Goal: Task Accomplishment & Management: Manage account settings

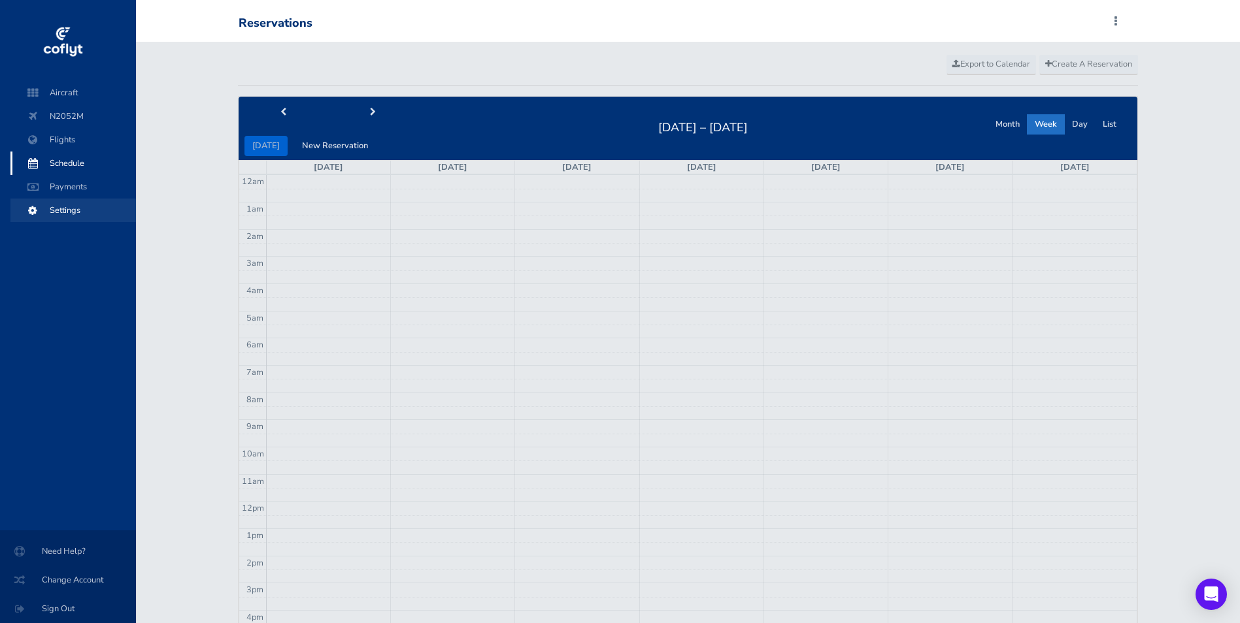
click at [57, 212] on span "Settings" at bounding box center [73, 211] width 99 height 24
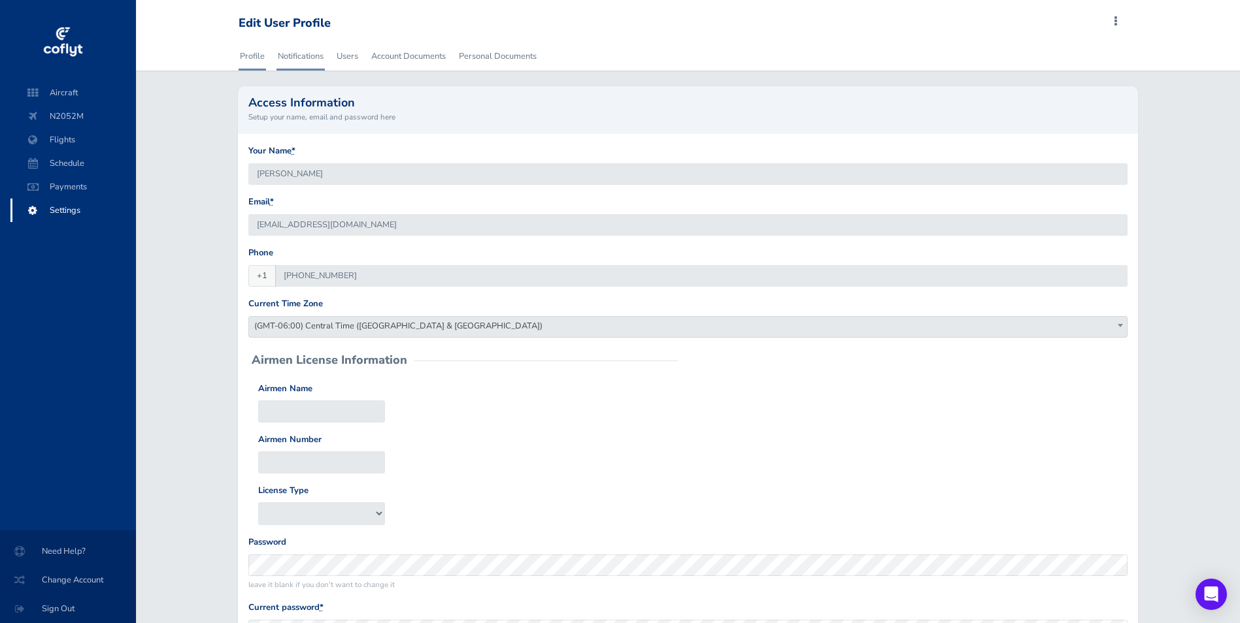
click at [299, 58] on link "Notifications" at bounding box center [300, 56] width 48 height 29
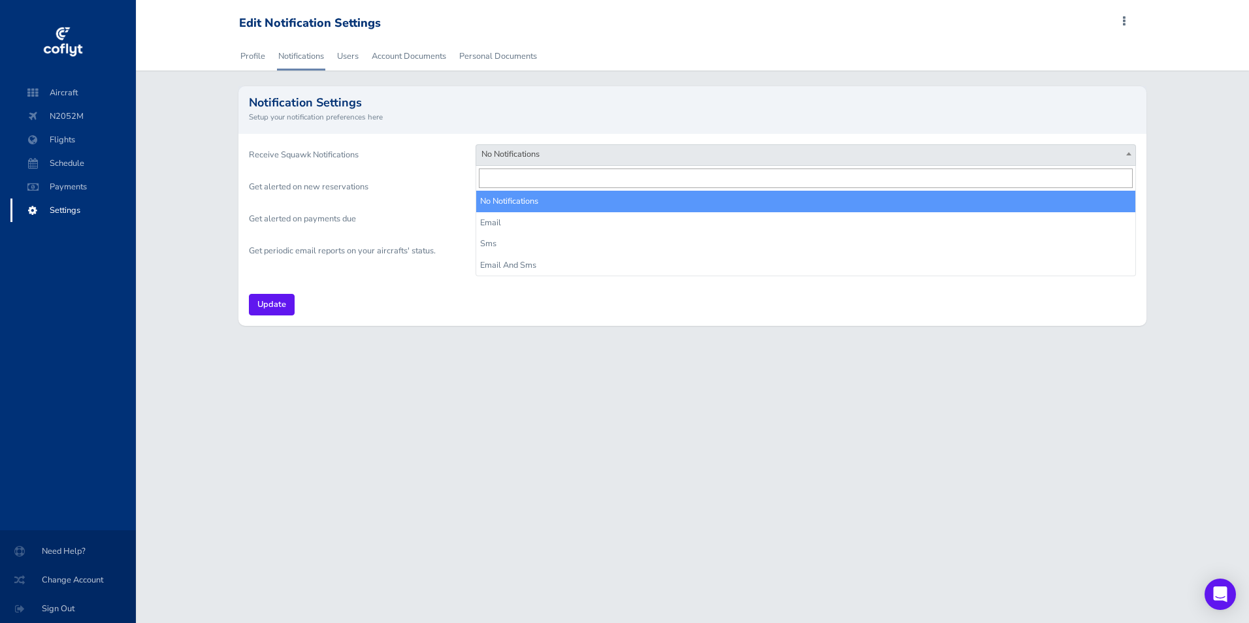
click at [574, 150] on span "No Notifications" at bounding box center [805, 154] width 659 height 18
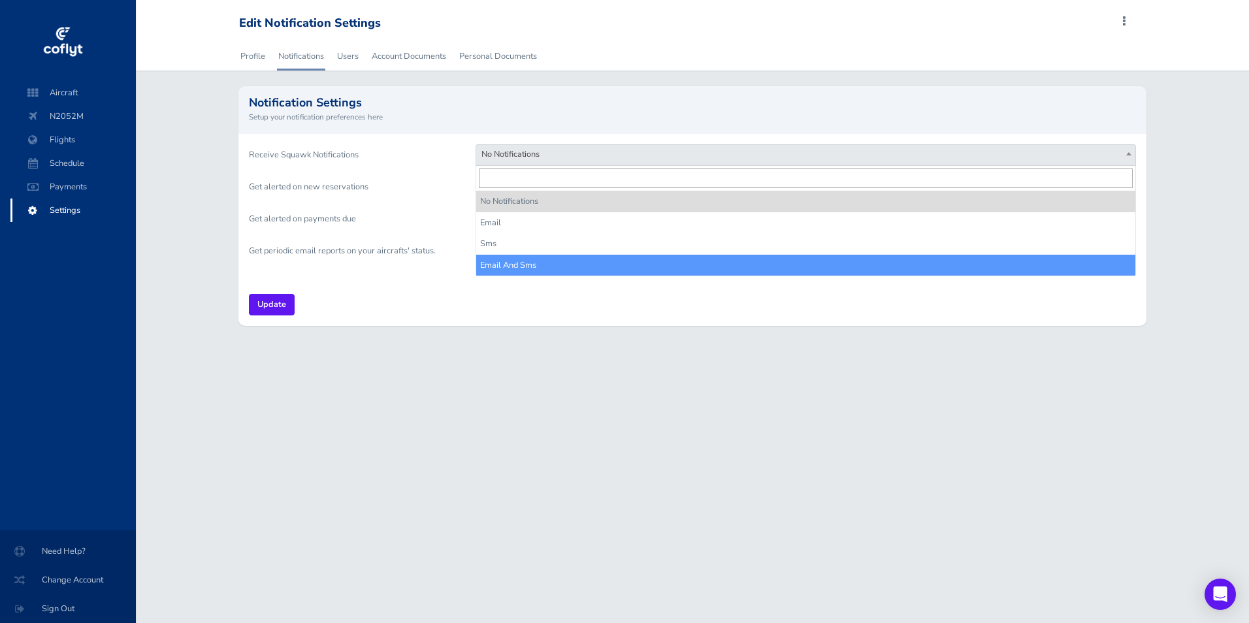
select select "email_and_sms"
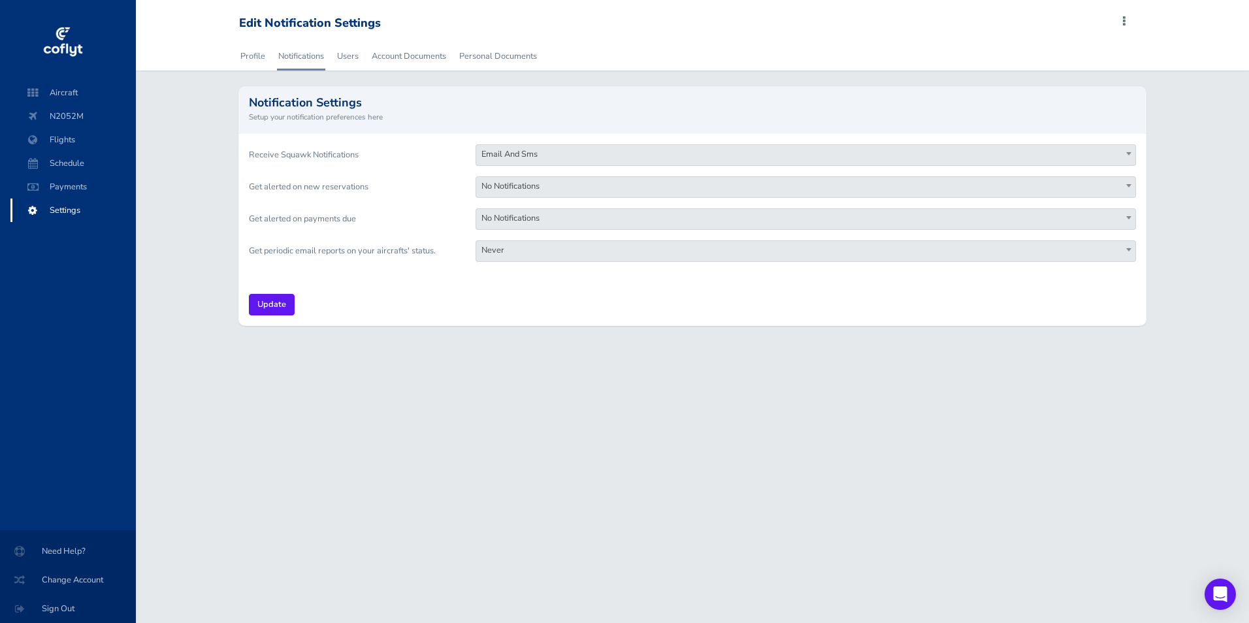
click at [572, 184] on span "No Notifications" at bounding box center [805, 186] width 659 height 18
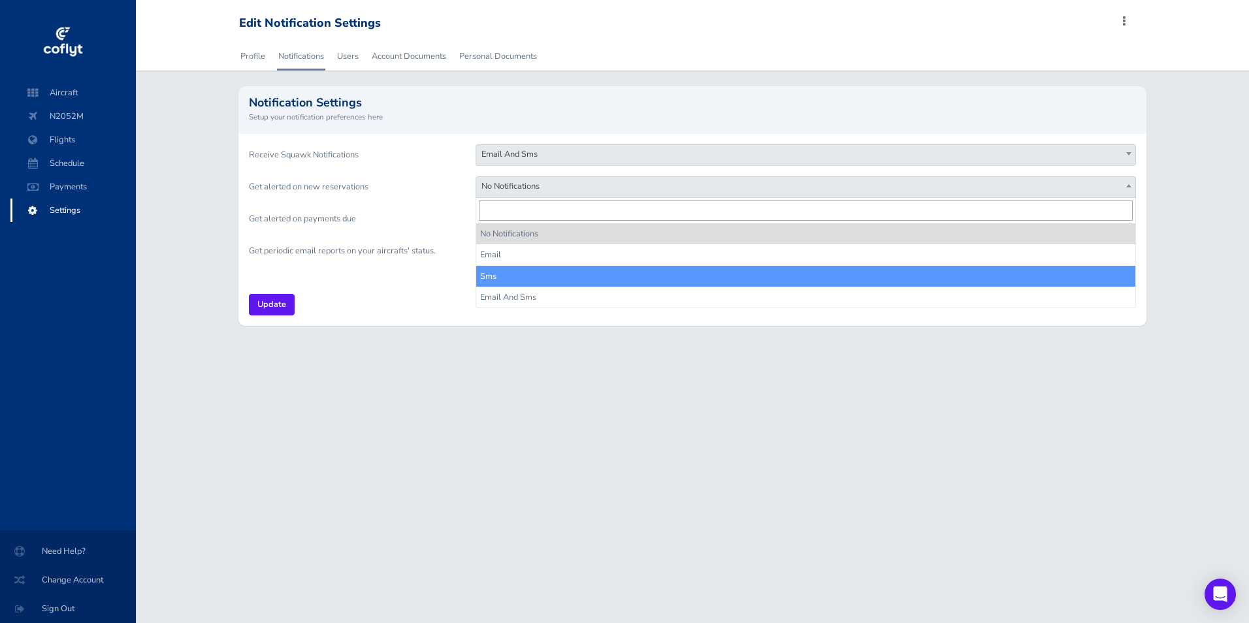
select select "sms"
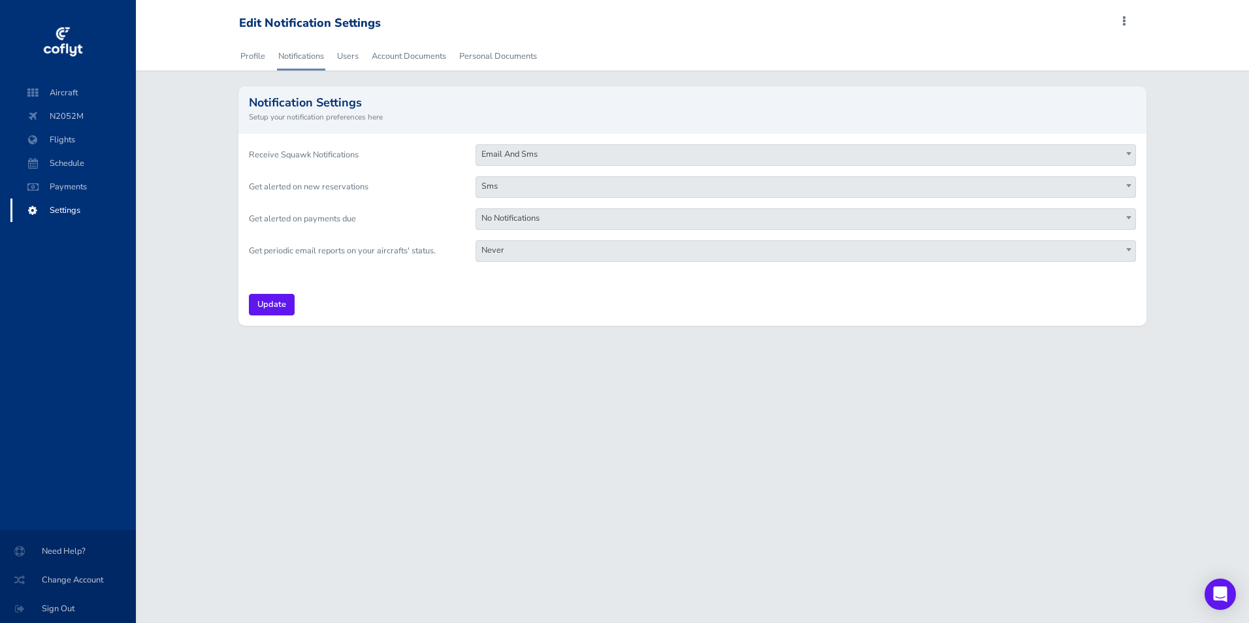
click at [540, 247] on span "Never" at bounding box center [805, 250] width 659 height 18
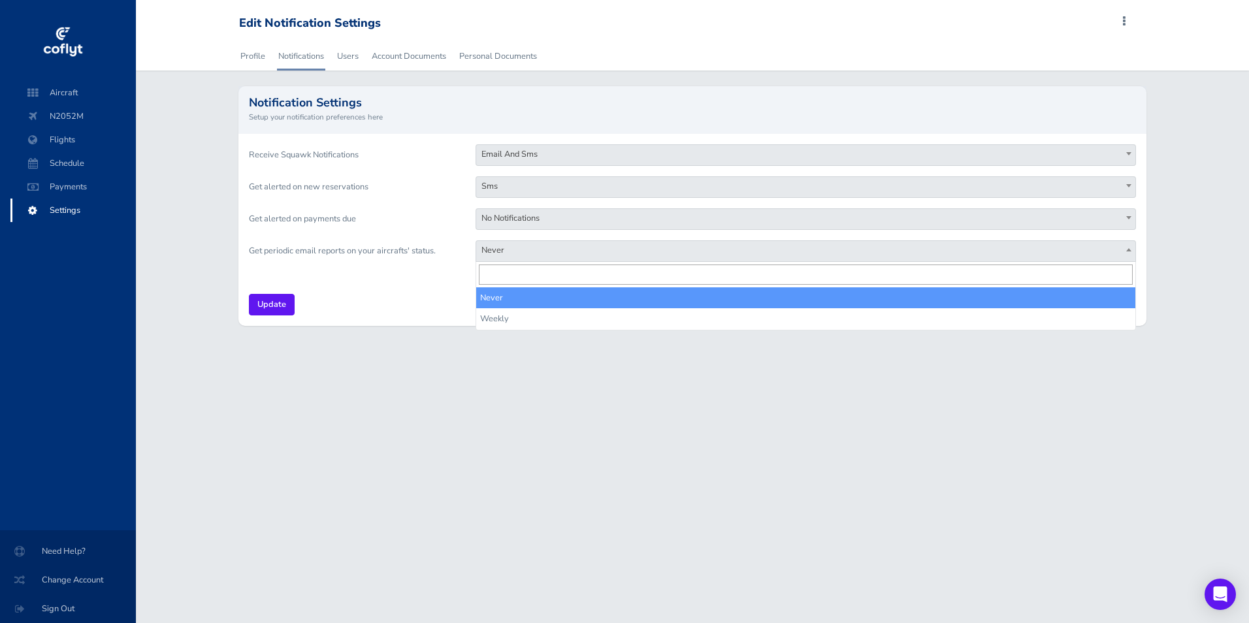
click at [363, 267] on div "Receive Squawk Notifications No Notifications Email Sms Email And Sms Email And…" at bounding box center [692, 209] width 908 height 150
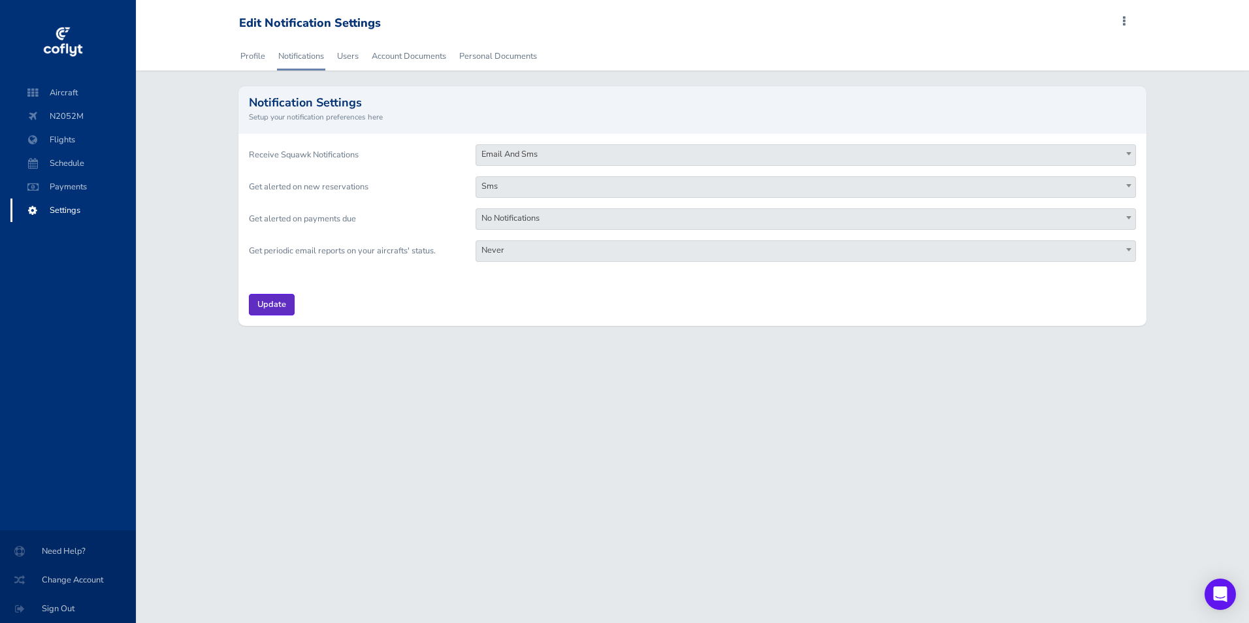
click at [278, 304] on input "Update" at bounding box center [272, 305] width 46 height 22
drag, startPoint x: 67, startPoint y: 93, endPoint x: 76, endPoint y: 99, distance: 11.1
click at [67, 93] on span "Aircraft" at bounding box center [73, 93] width 99 height 24
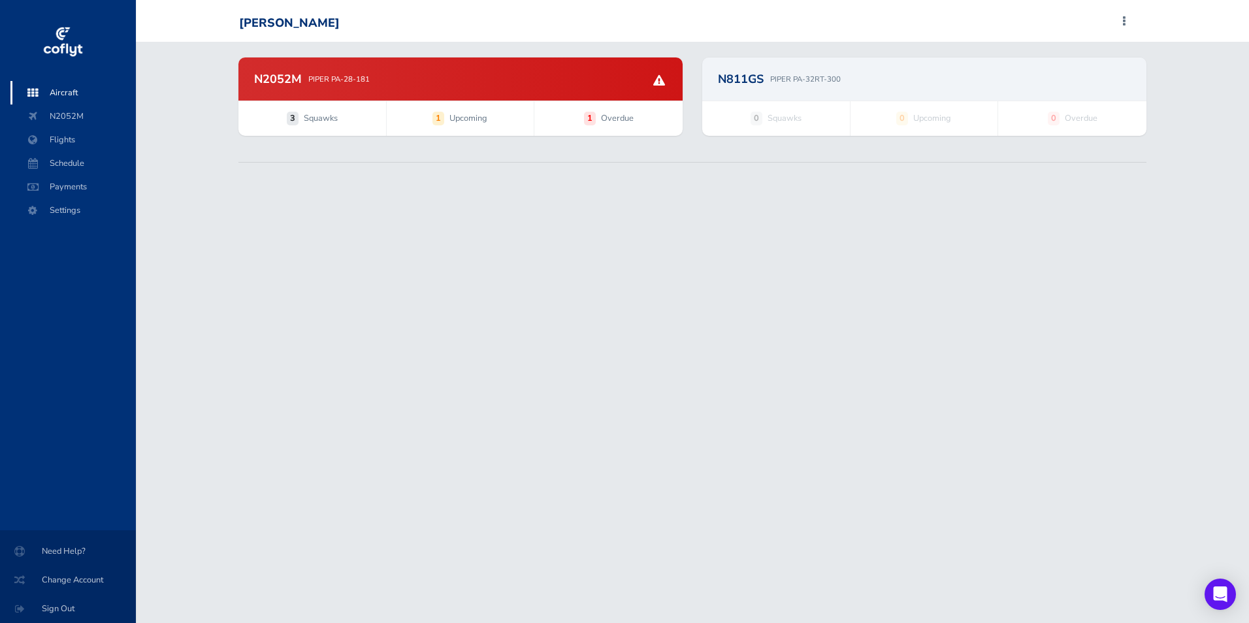
click at [312, 122] on span "Squawks" at bounding box center [321, 118] width 34 height 13
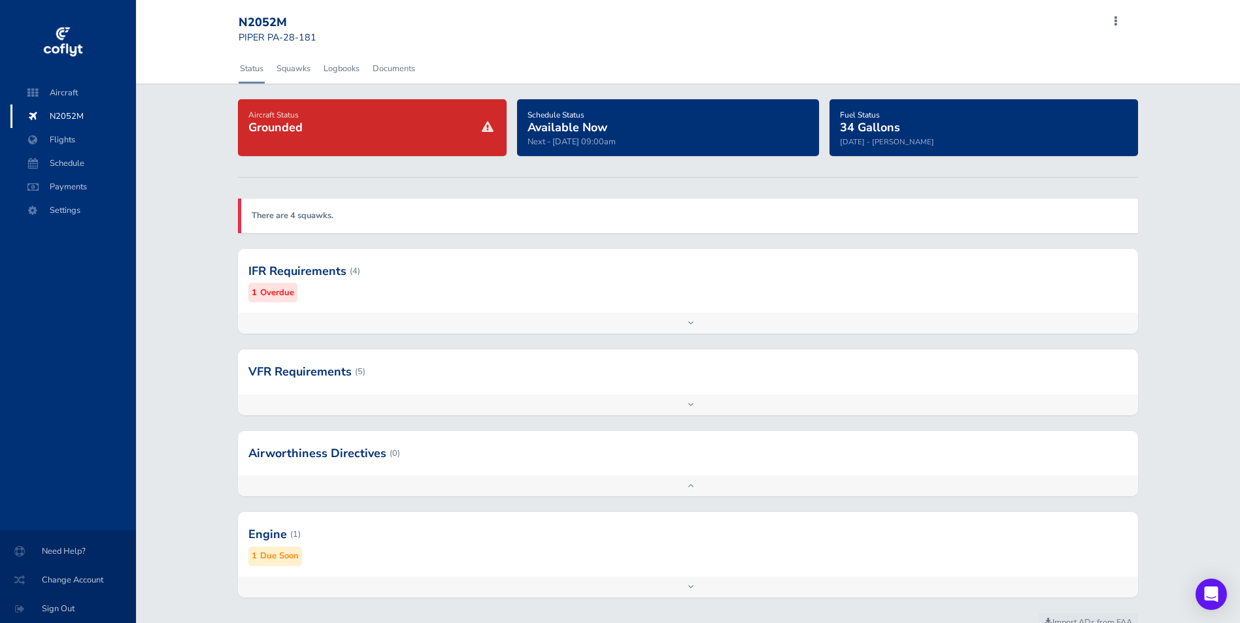
click at [320, 216] on strong "There are 4 squawks." at bounding box center [293, 216] width 82 height 12
